Goal: Check status: Check status

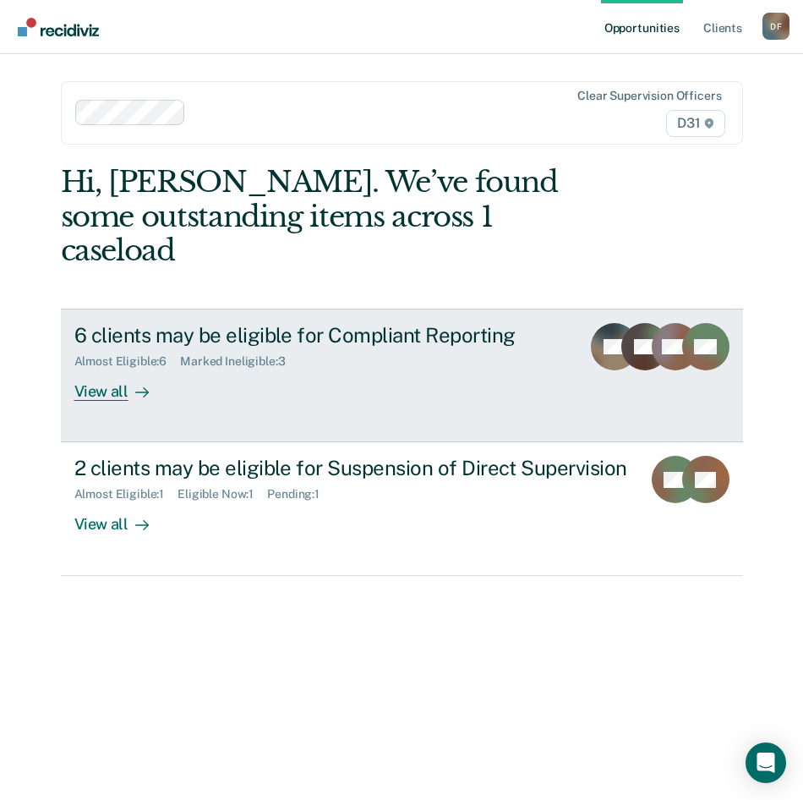
click at [124, 369] on div "View all" at bounding box center [121, 385] width 95 height 33
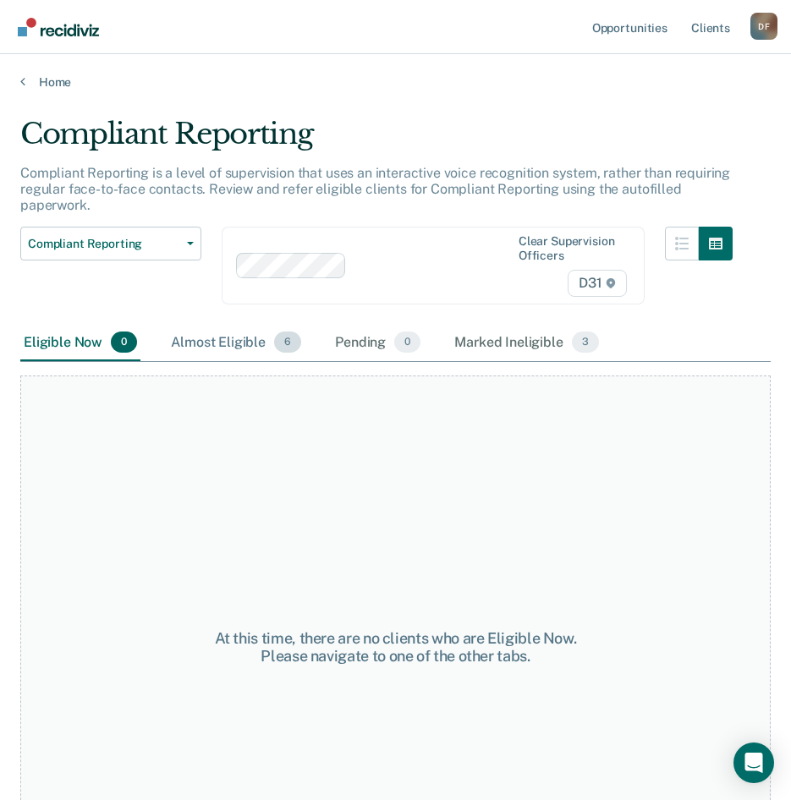
click at [250, 339] on div "Almost Eligible 6" at bounding box center [235, 343] width 137 height 37
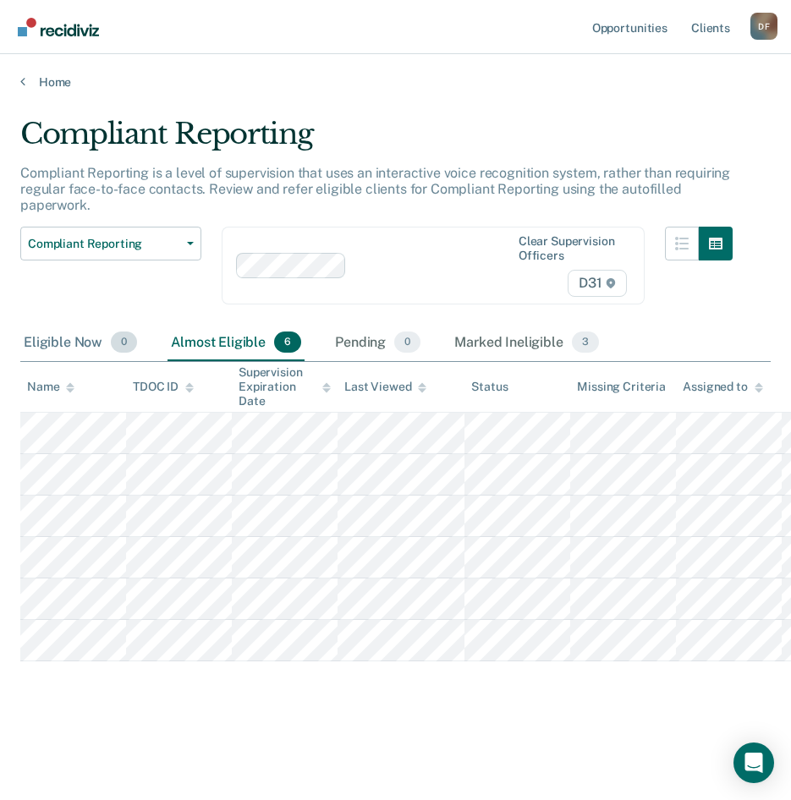
click at [49, 345] on div "Eligible Now 0" at bounding box center [80, 343] width 120 height 37
